Goal: Task Accomplishment & Management: Use online tool/utility

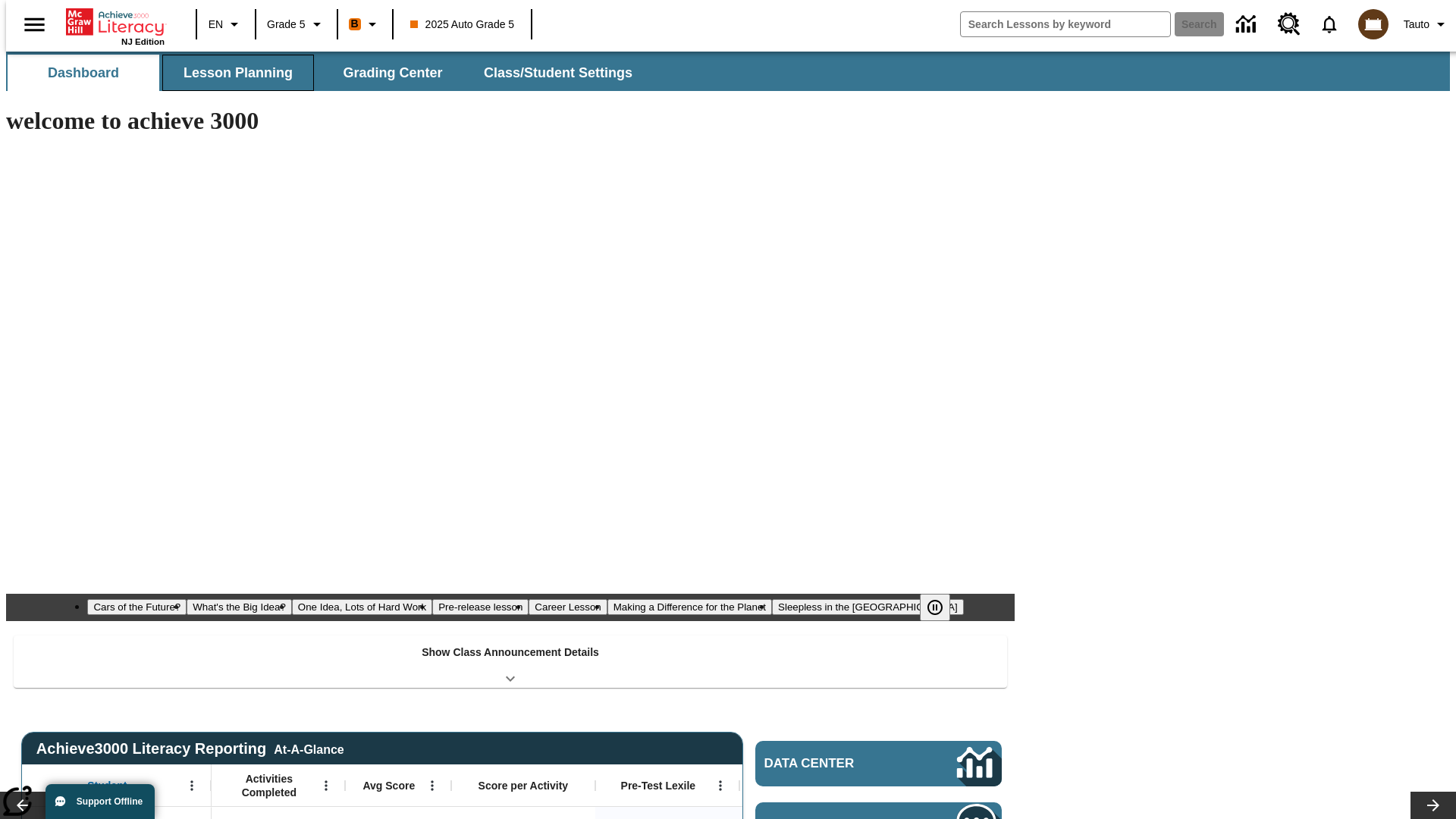
click at [232, 73] on span "Lesson Planning" at bounding box center [238, 73] width 109 height 17
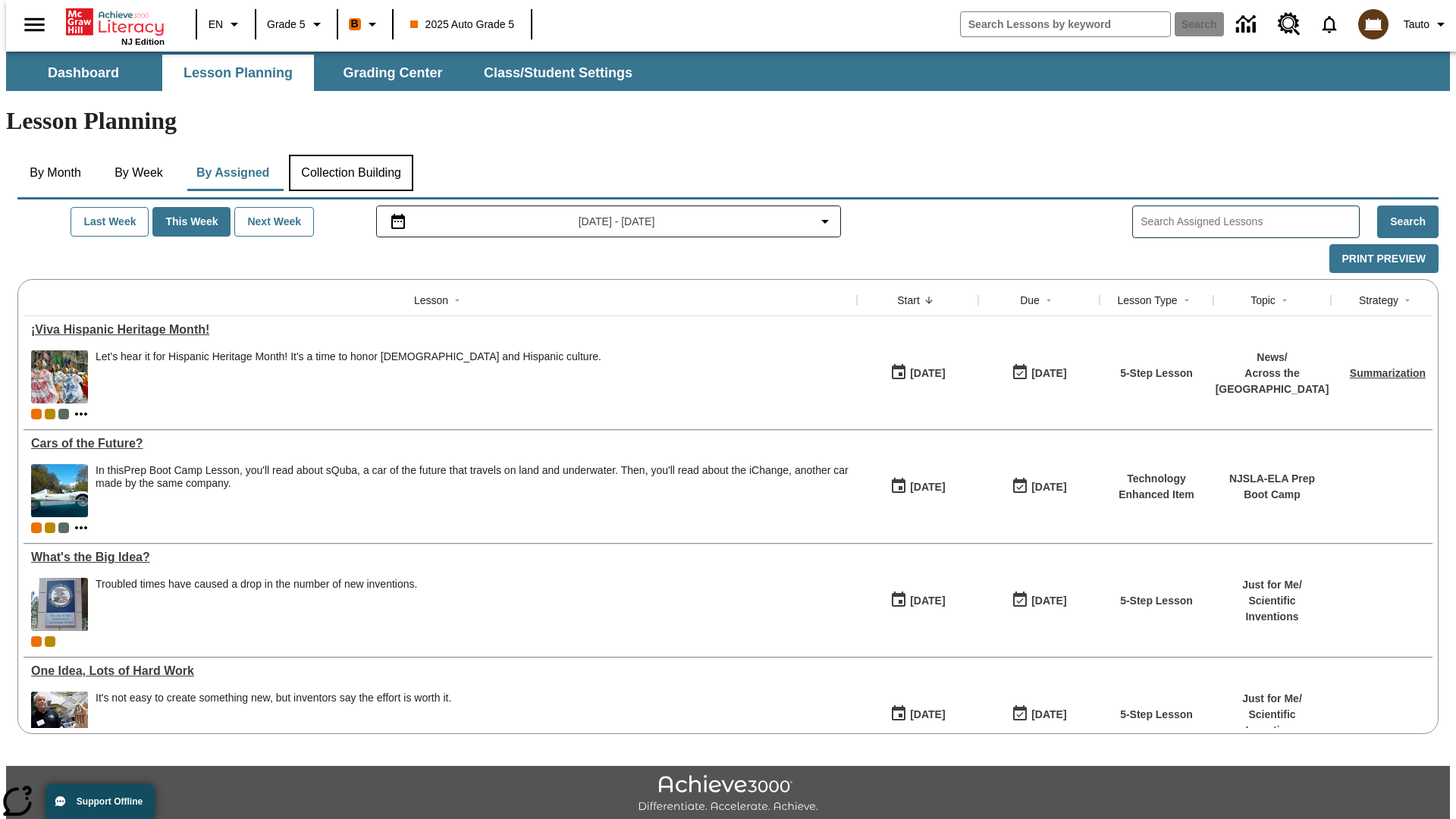
click at [351, 155] on button "Collection Building" at bounding box center [351, 173] width 125 height 37
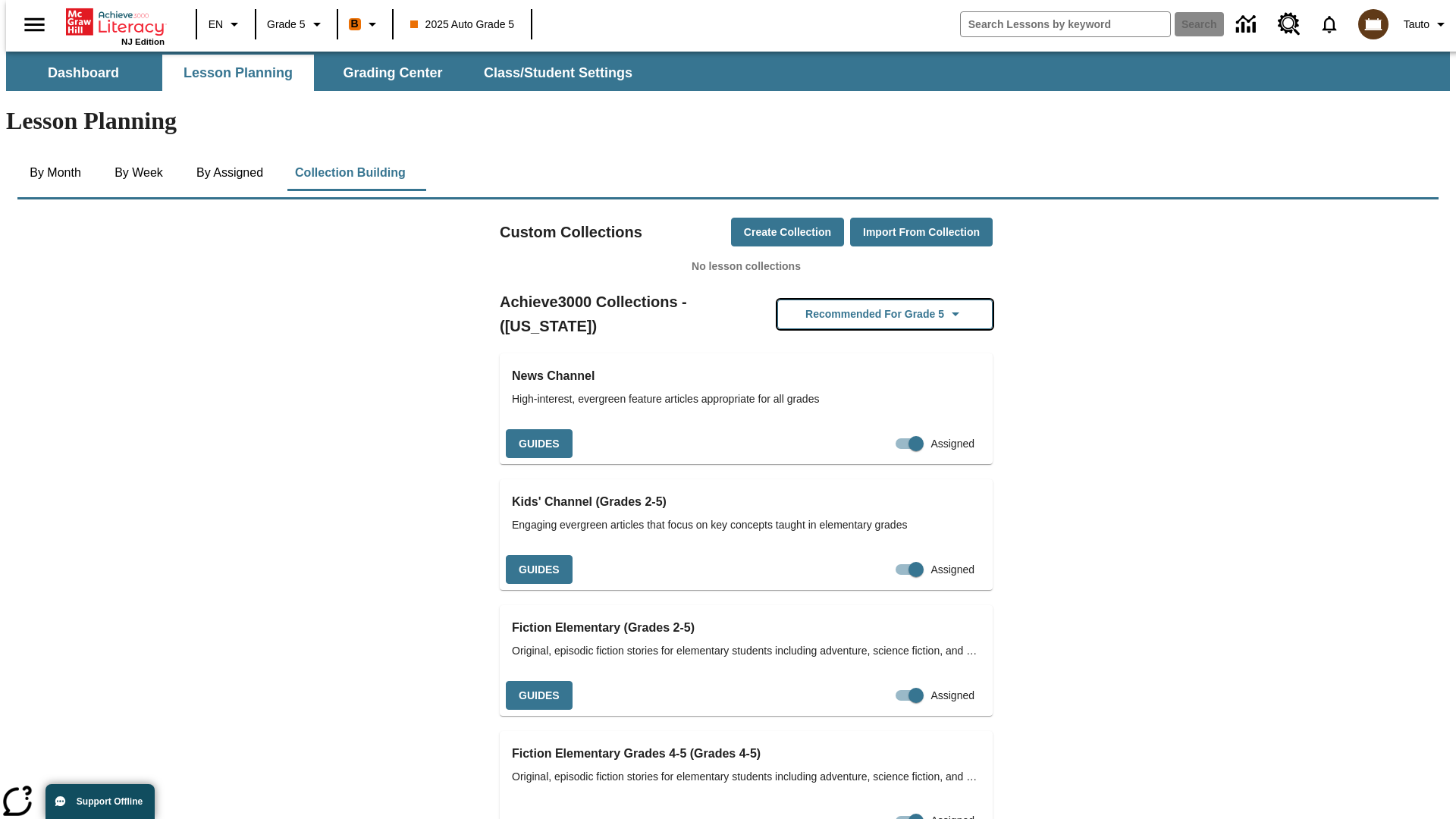
click at [861, 300] on button "Recommended for Grade 5" at bounding box center [885, 314] width 215 height 30
click at [882, 430] on input "Assigned" at bounding box center [909, 444] width 87 height 29
checkbox input "false"
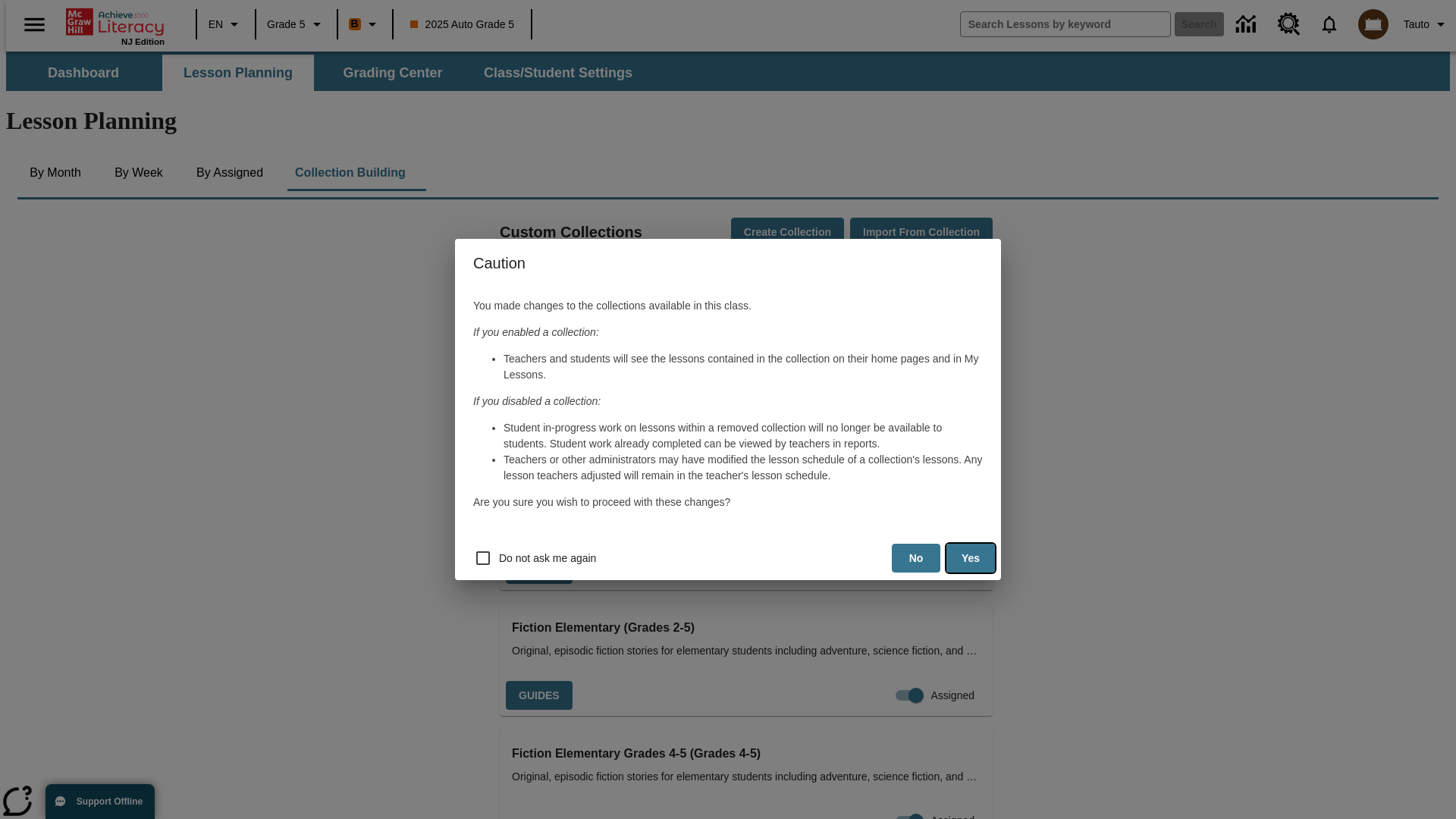
click at [971, 558] on button "Yes" at bounding box center [971, 558] width 49 height 30
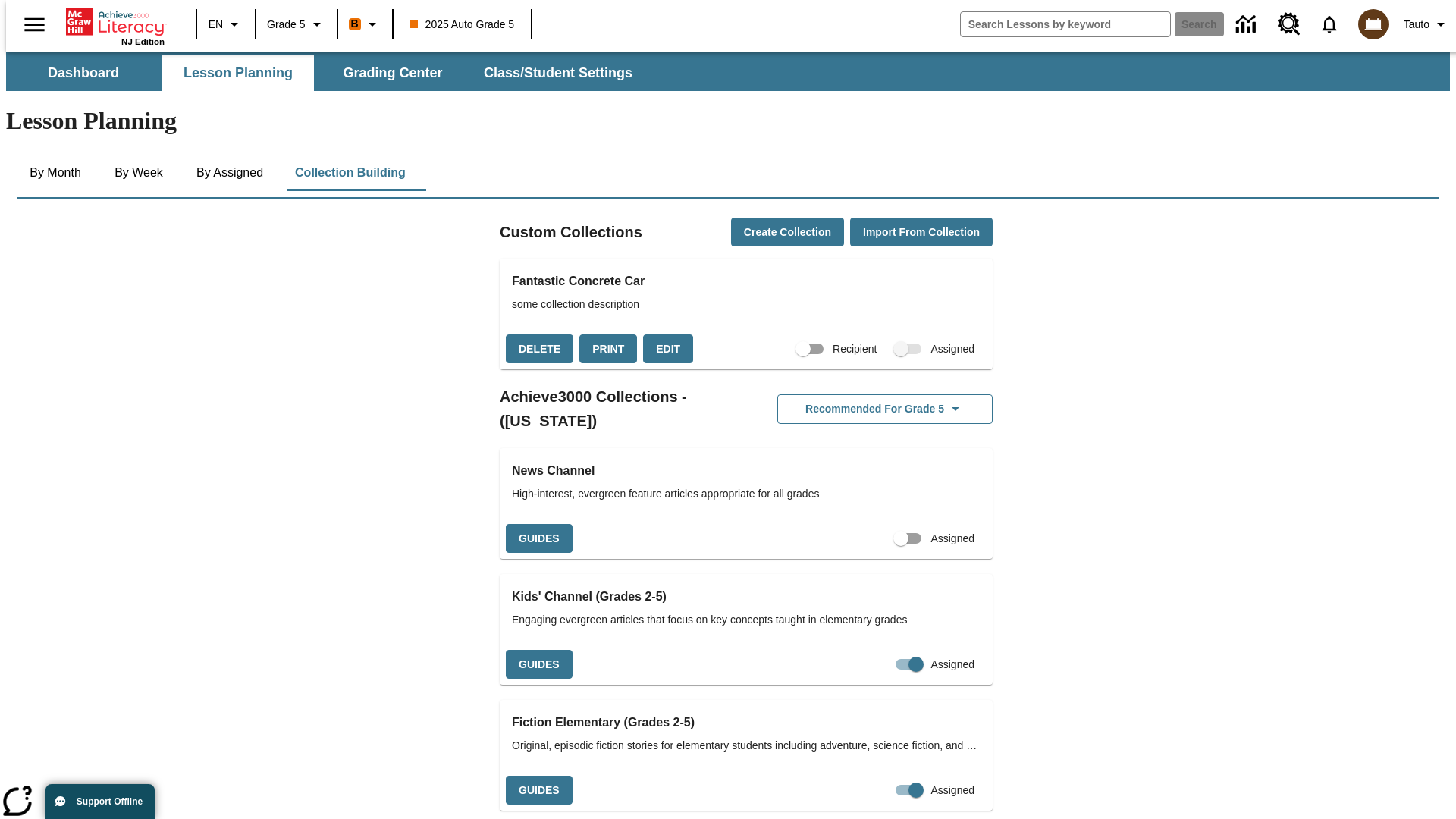
click at [874, 524] on input "Assigned" at bounding box center [901, 538] width 87 height 29
checkbox input "true"
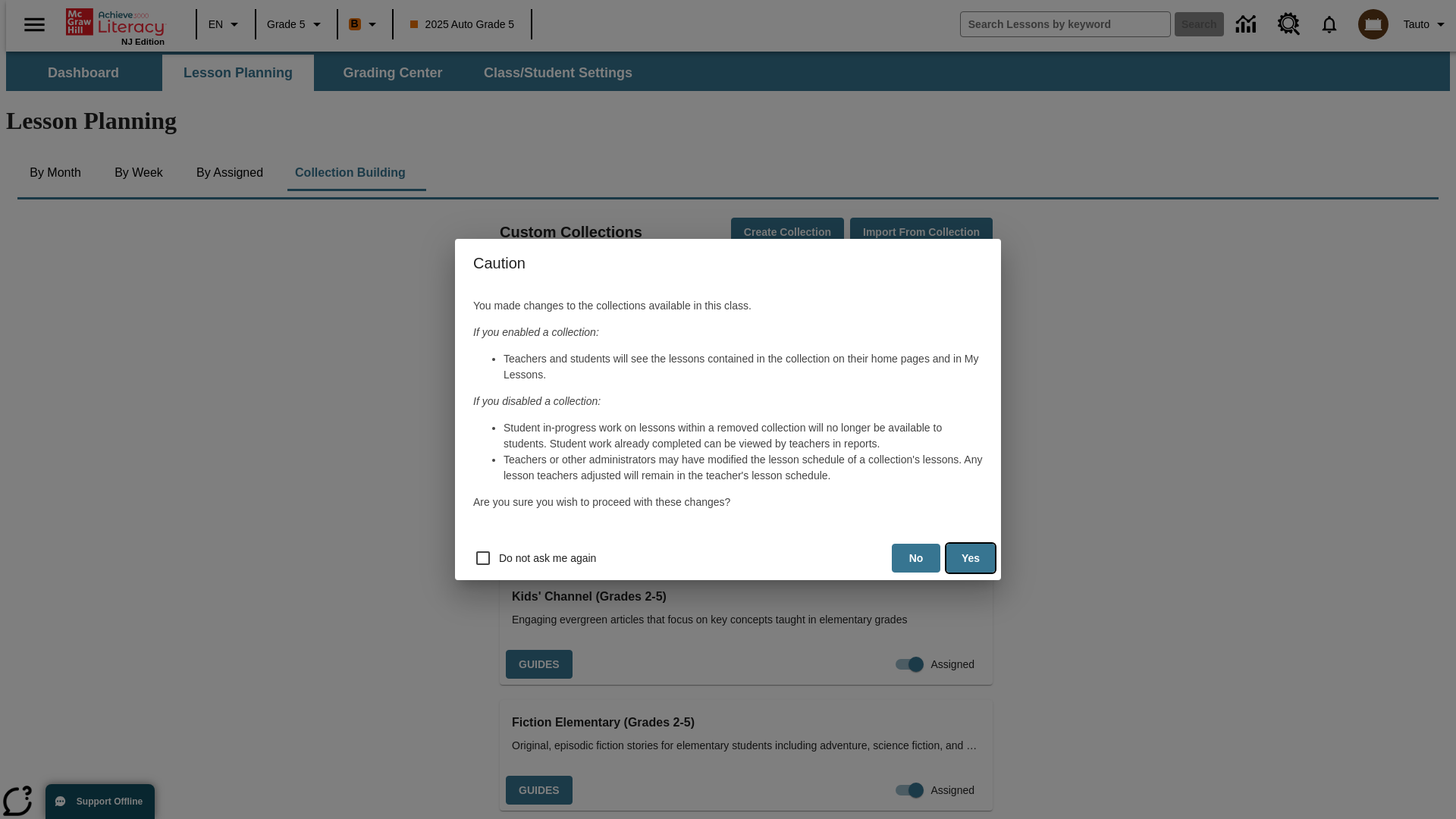
click at [971, 558] on button "Yes" at bounding box center [971, 558] width 49 height 30
